Goal: Task Accomplishment & Management: Manage account settings

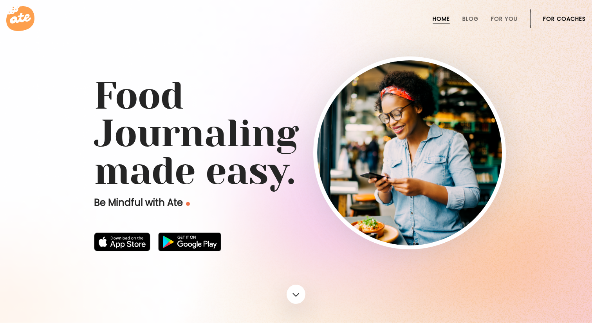
click at [556, 18] on link "For Coaches" at bounding box center [564, 19] width 43 height 6
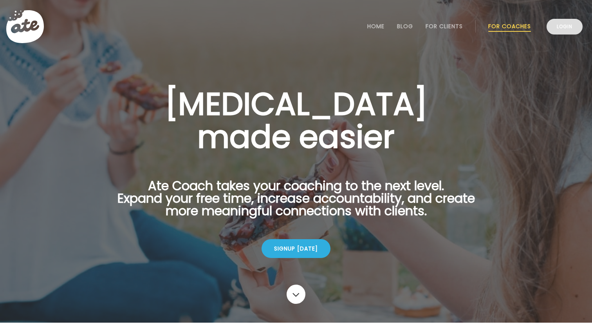
click at [571, 29] on link "Login" at bounding box center [565, 27] width 36 height 16
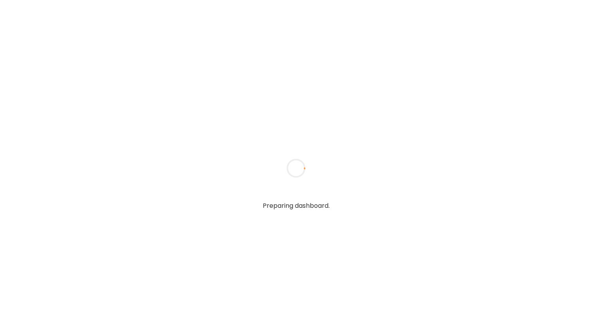
type input "**********"
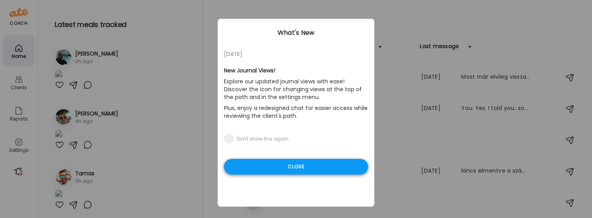
click at [286, 159] on div "Close" at bounding box center [296, 167] width 144 height 16
